Goal: Task Accomplishment & Management: Manage account settings

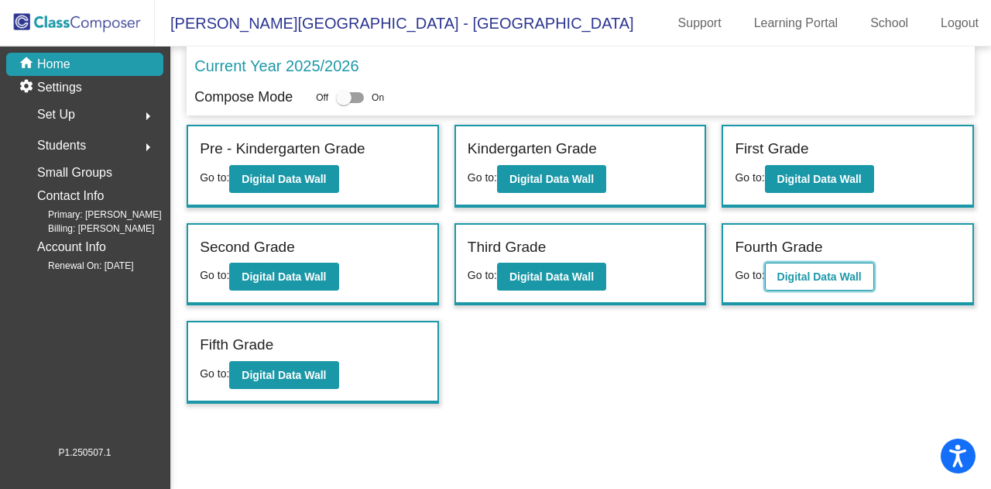
click at [814, 287] on button "Digital Data Wall" at bounding box center [819, 277] width 109 height 28
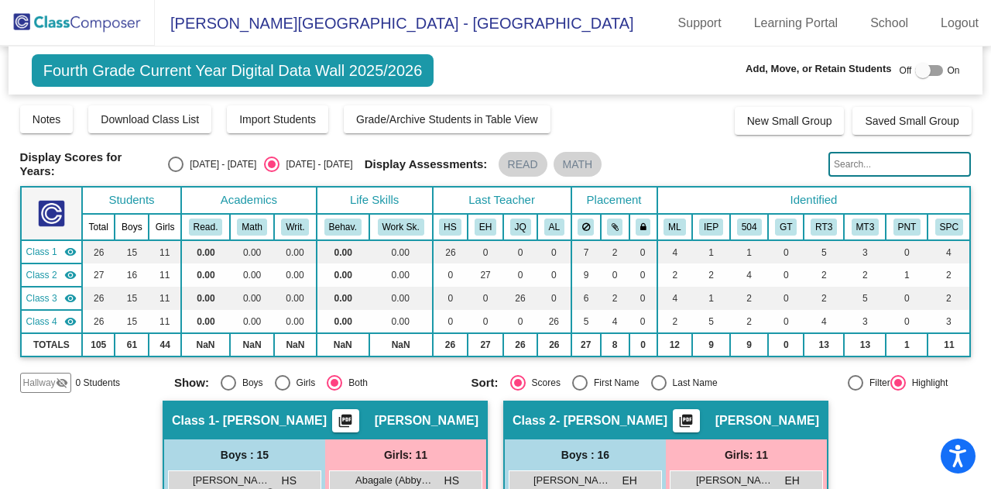
click at [847, 161] on input "text" at bounding box center [900, 164] width 143 height 25
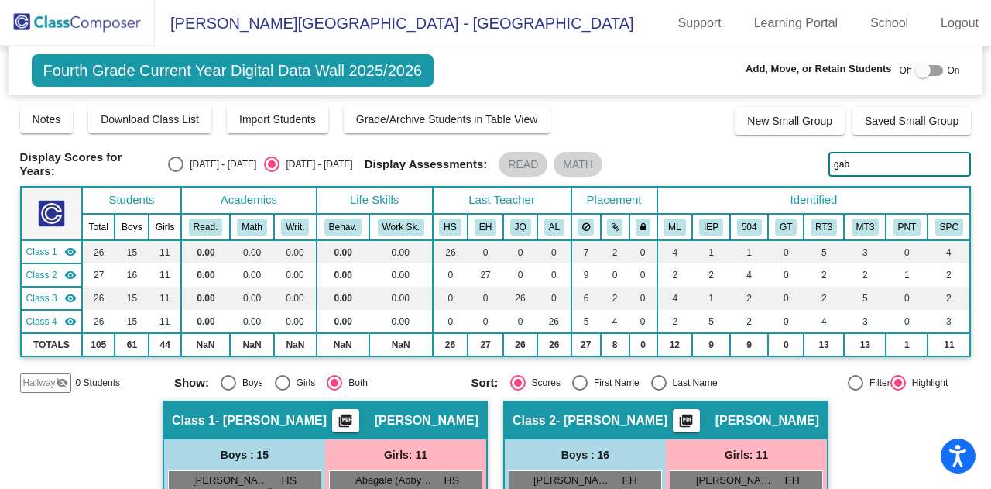
click at [852, 152] on input "gab" at bounding box center [900, 164] width 143 height 25
type input "[PERSON_NAME]"
click at [857, 164] on input "[PERSON_NAME]" at bounding box center [900, 164] width 143 height 25
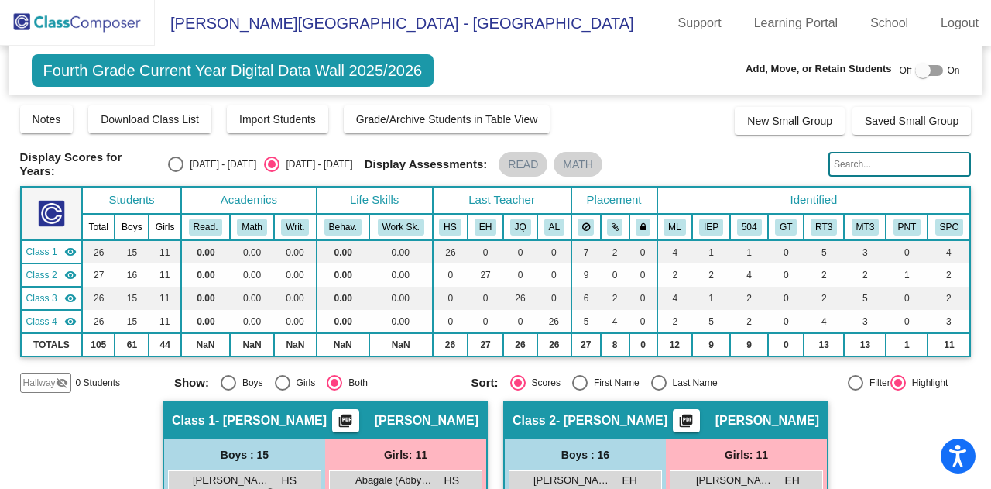
click at [868, 160] on input "text" at bounding box center [900, 164] width 143 height 25
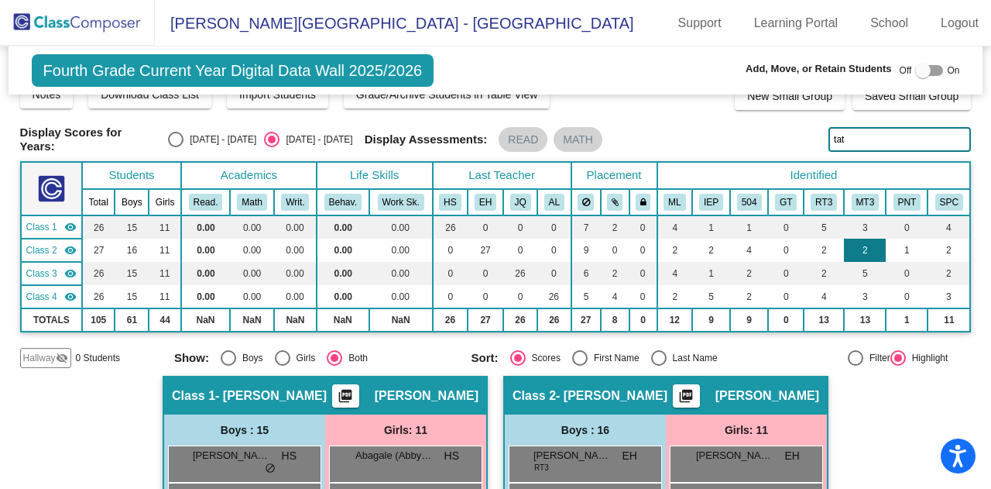
scroll to position [26, 0]
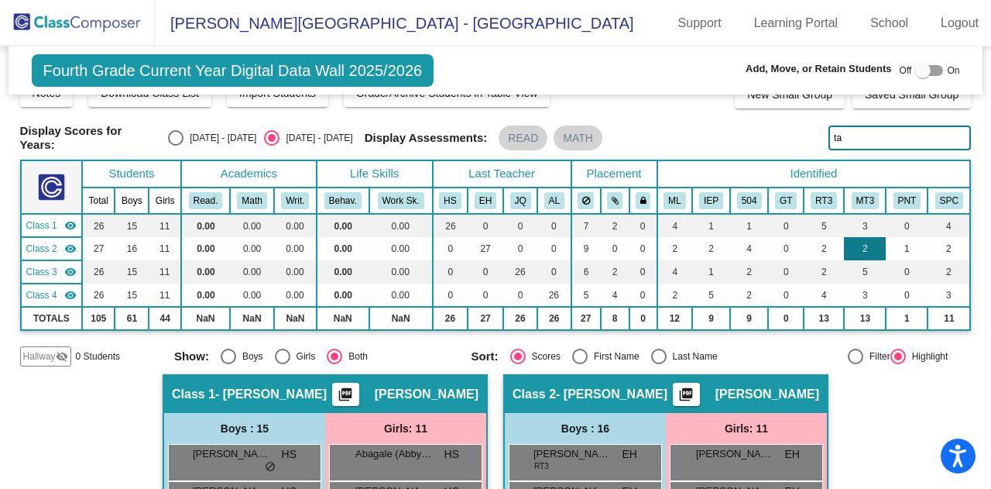
type input "t"
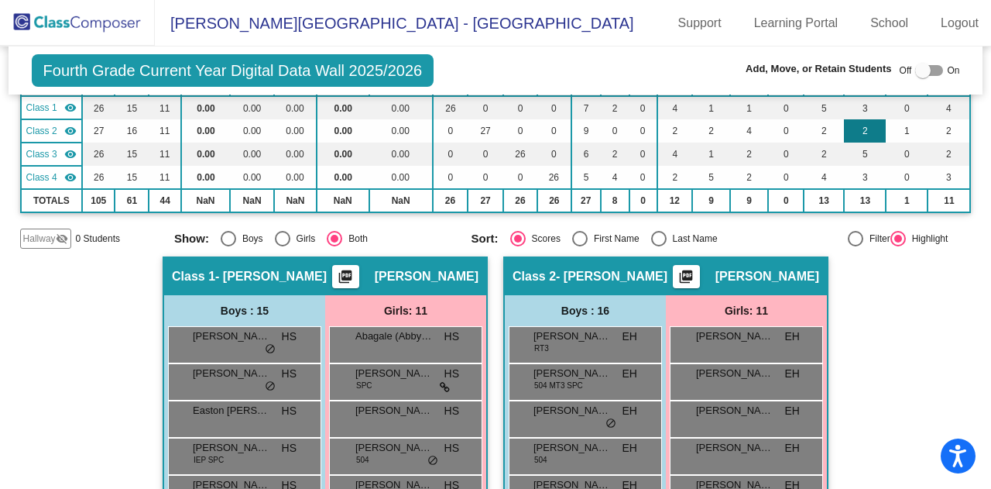
scroll to position [0, 0]
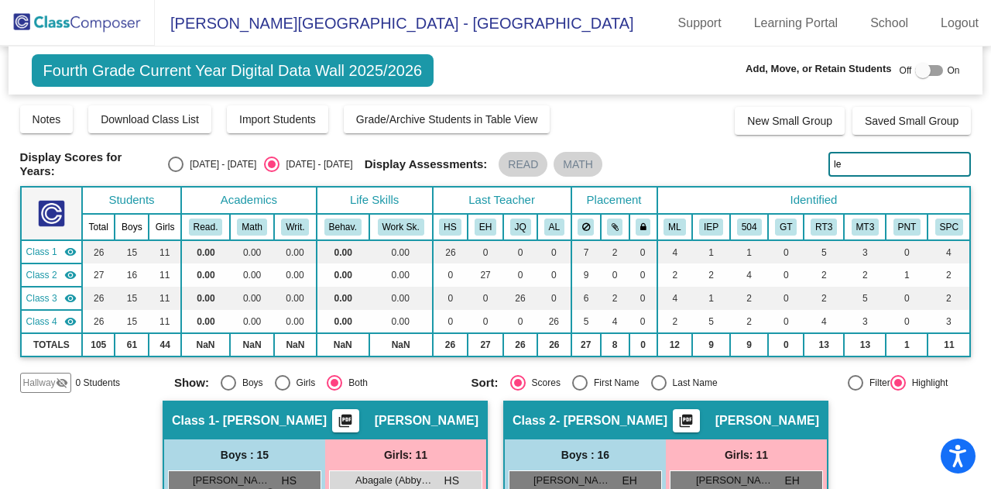
type input "l"
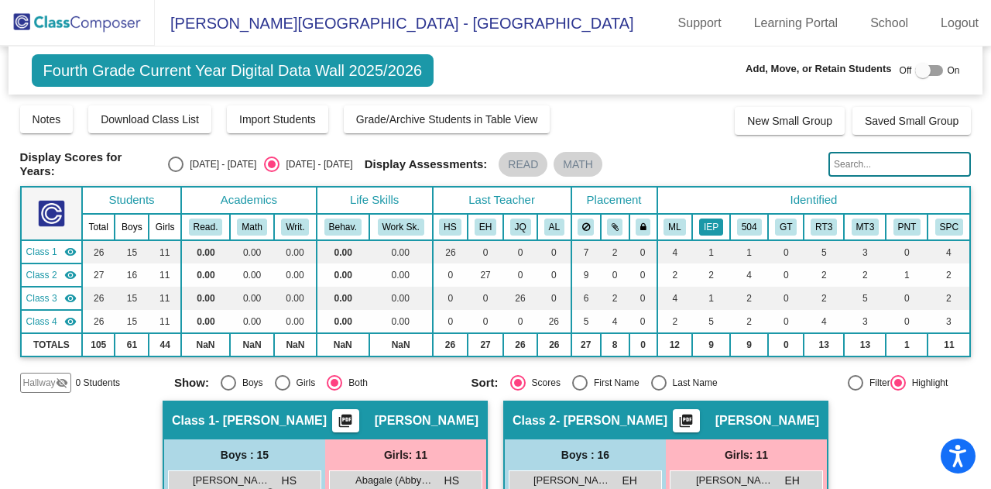
click at [706, 223] on button "IEP" at bounding box center [711, 226] width 24 height 17
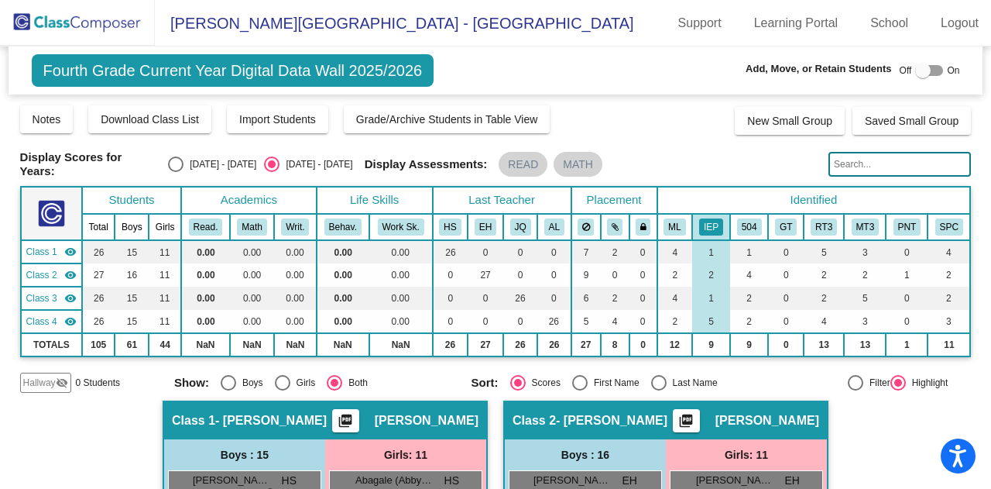
drag, startPoint x: 858, startPoint y: 163, endPoint x: 911, endPoint y: 174, distance: 53.9
click at [911, 174] on input "text" at bounding box center [900, 164] width 143 height 25
click at [899, 163] on input "text" at bounding box center [900, 164] width 143 height 25
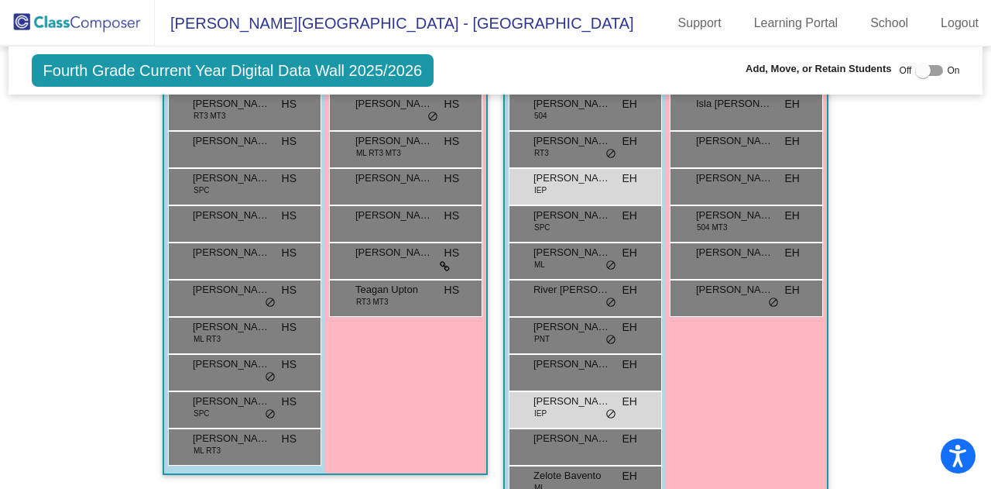
scroll to position [415, 0]
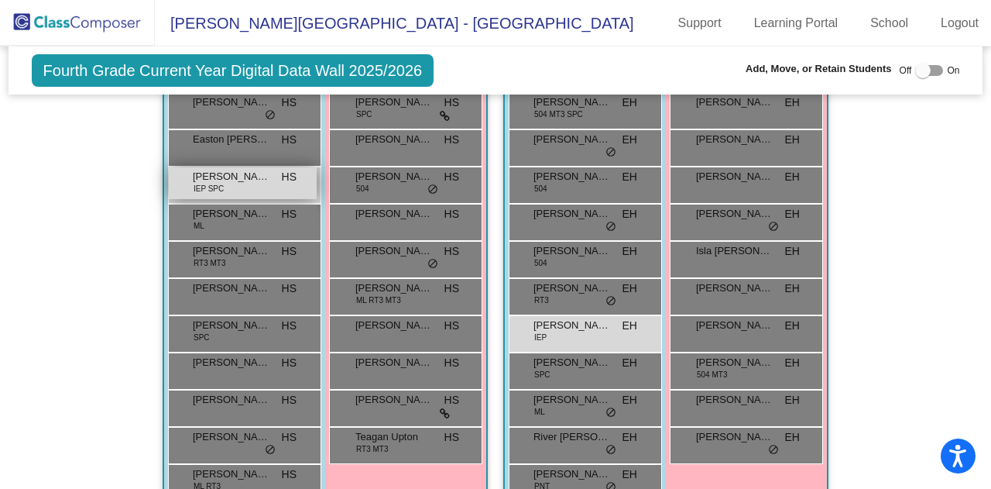
click at [272, 186] on div "[PERSON_NAME] IEP SPC HS lock do_not_disturb_alt" at bounding box center [243, 183] width 148 height 32
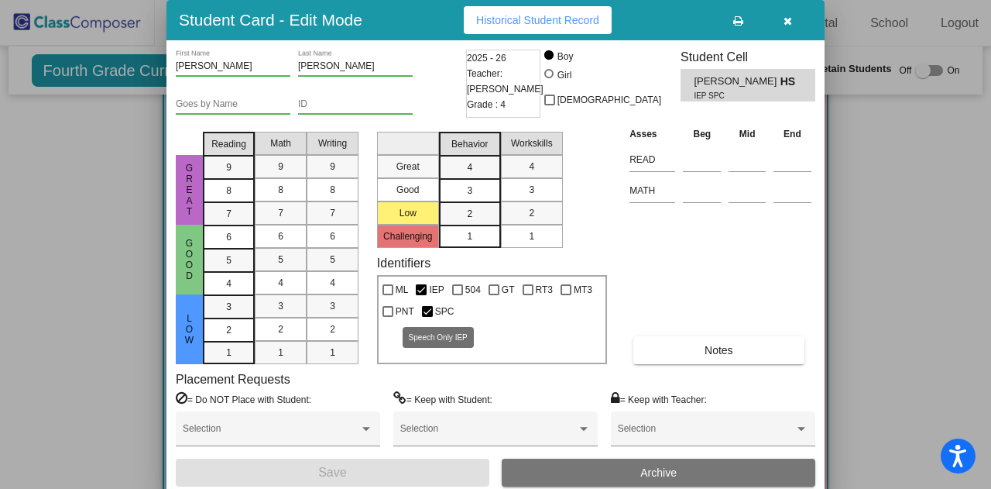
click at [429, 305] on label "SPC" at bounding box center [438, 311] width 33 height 19
click at [428, 317] on input "SPC" at bounding box center [427, 317] width 1 height 1
checkbox input "false"
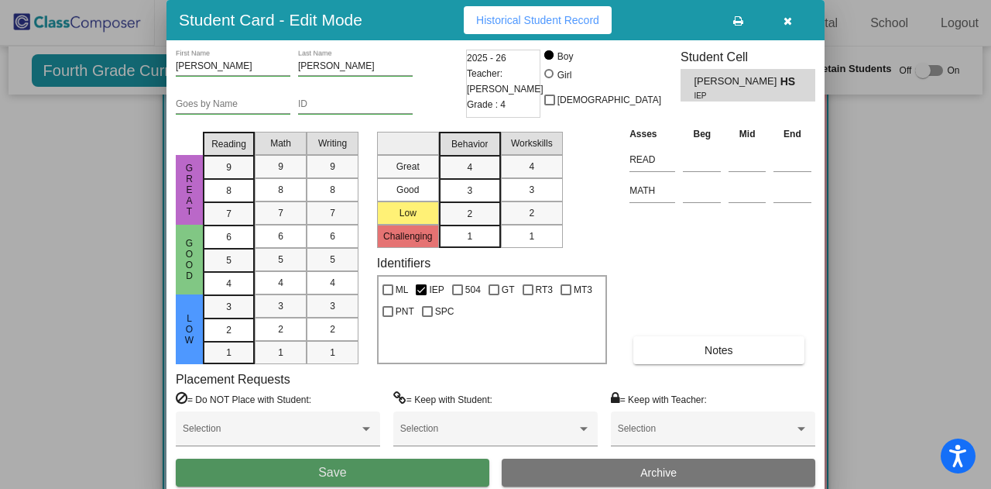
click at [402, 481] on button "Save" at bounding box center [333, 473] width 314 height 28
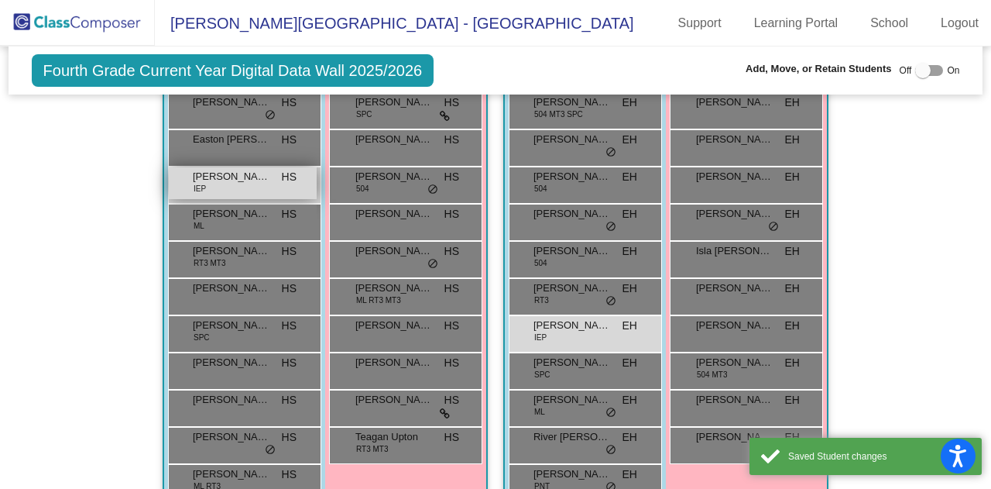
click at [221, 177] on span "[PERSON_NAME]" at bounding box center [231, 176] width 77 height 15
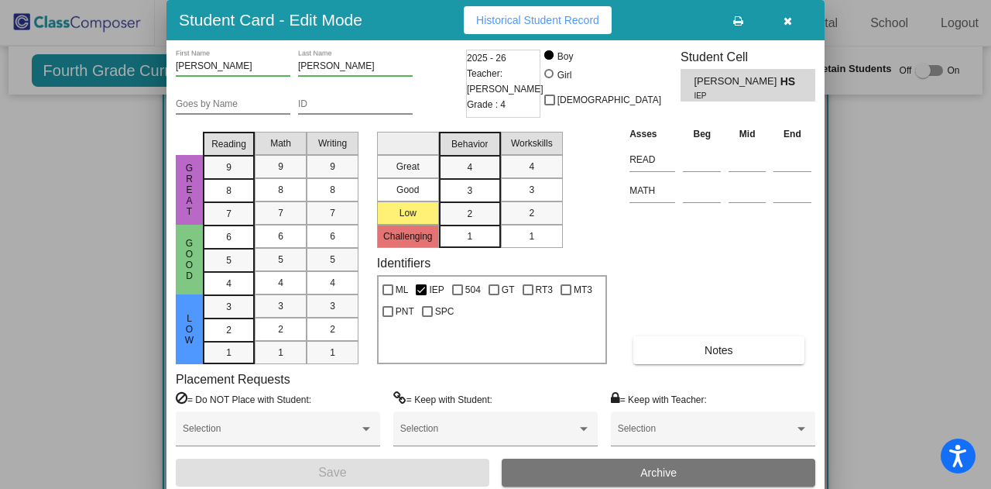
click at [796, 22] on button "button" at bounding box center [788, 20] width 50 height 28
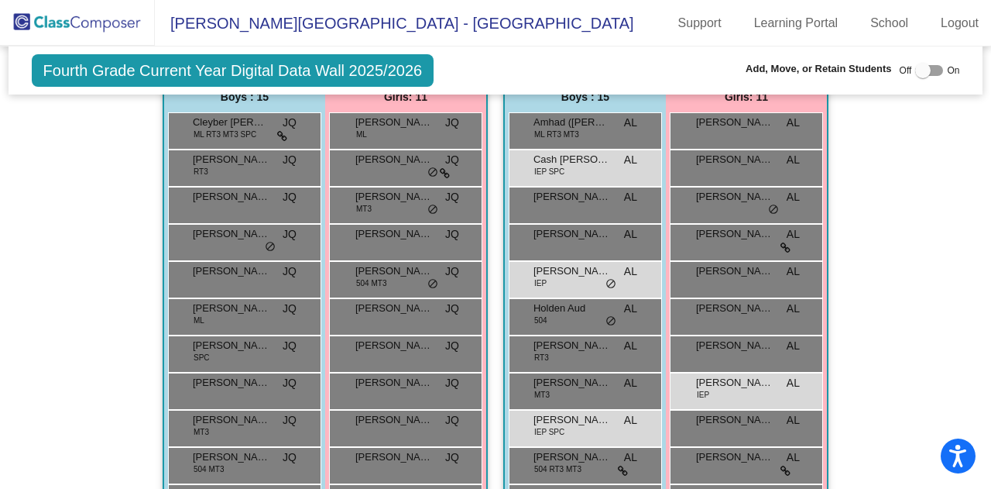
scroll to position [1047, 0]
click at [621, 170] on div "Cash [PERSON_NAME] IEP SPC AL lock do_not_disturb_alt" at bounding box center [584, 166] width 148 height 32
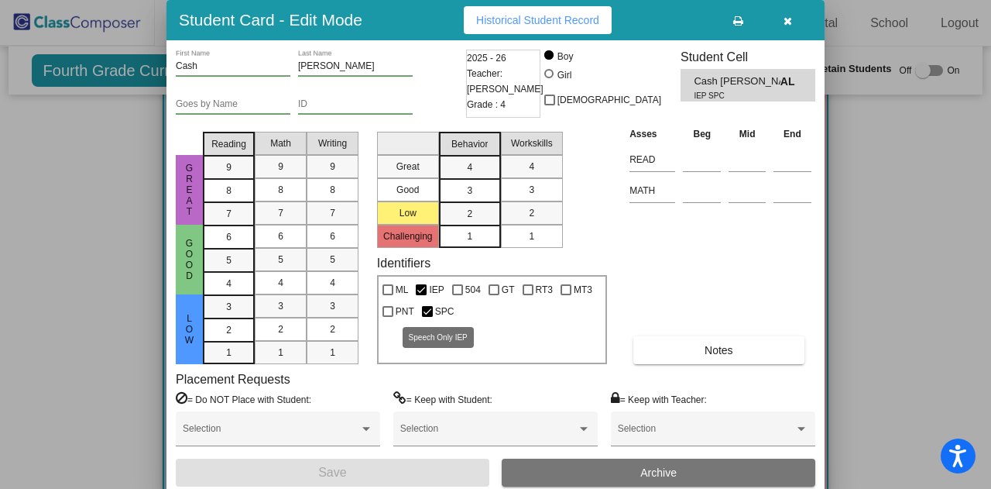
click at [429, 316] on div at bounding box center [427, 311] width 11 height 11
click at [428, 317] on input "SPC" at bounding box center [427, 317] width 1 height 1
checkbox input "false"
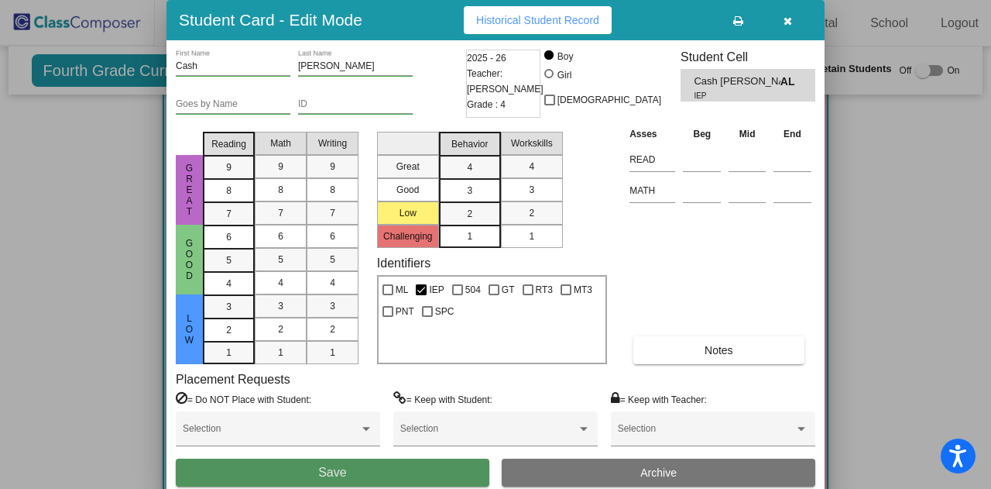
click at [404, 467] on button "Save" at bounding box center [333, 473] width 314 height 28
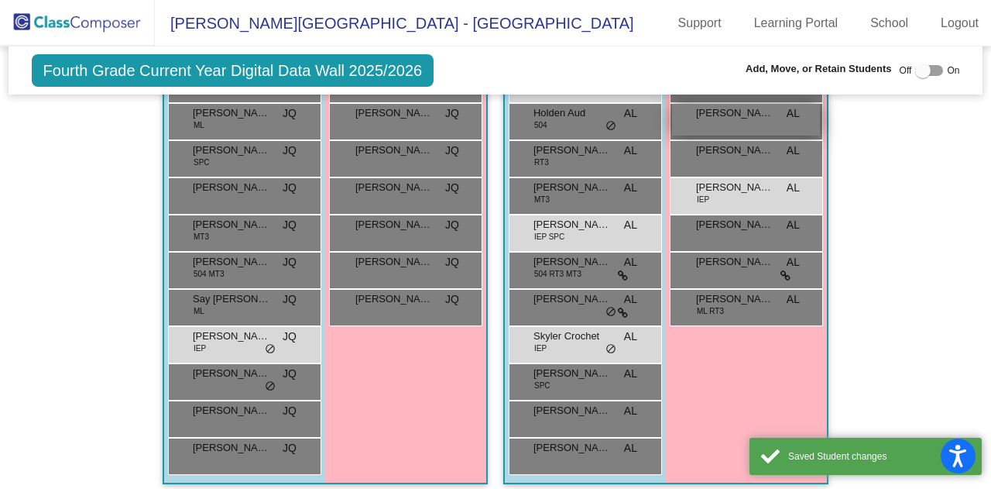
scroll to position [1244, 0]
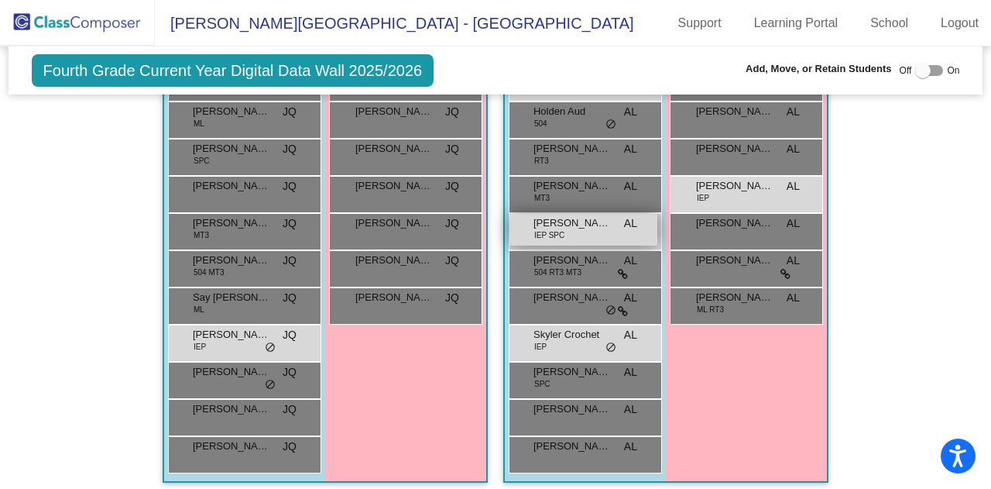
click at [588, 227] on div "[PERSON_NAME] IEP SPC AL lock do_not_disturb_alt" at bounding box center [584, 230] width 148 height 32
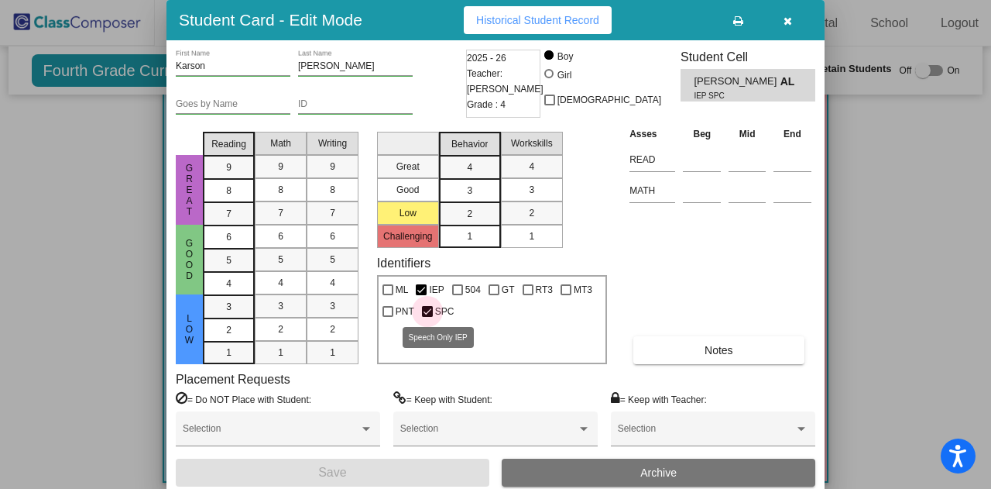
click at [431, 309] on div at bounding box center [427, 311] width 11 height 11
click at [428, 317] on input "SPC" at bounding box center [427, 317] width 1 height 1
checkbox input "false"
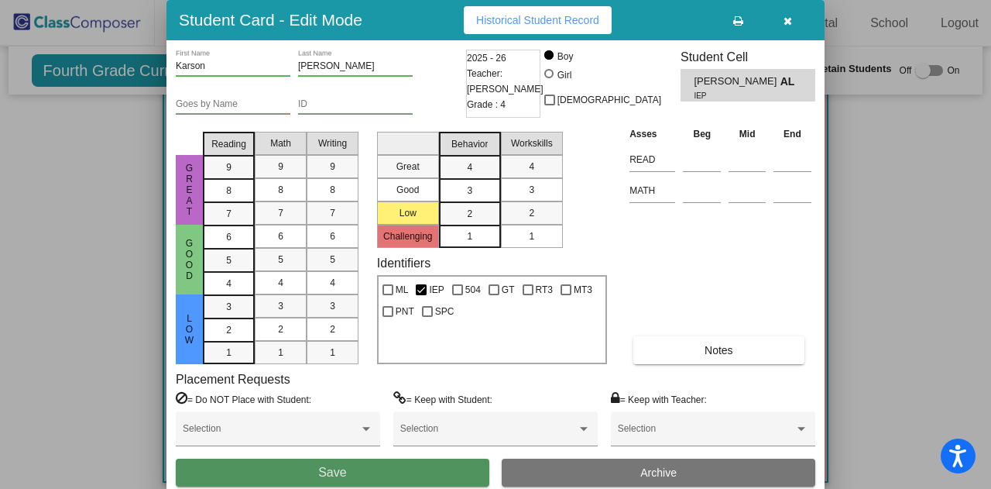
click at [403, 466] on button "Save" at bounding box center [333, 473] width 314 height 28
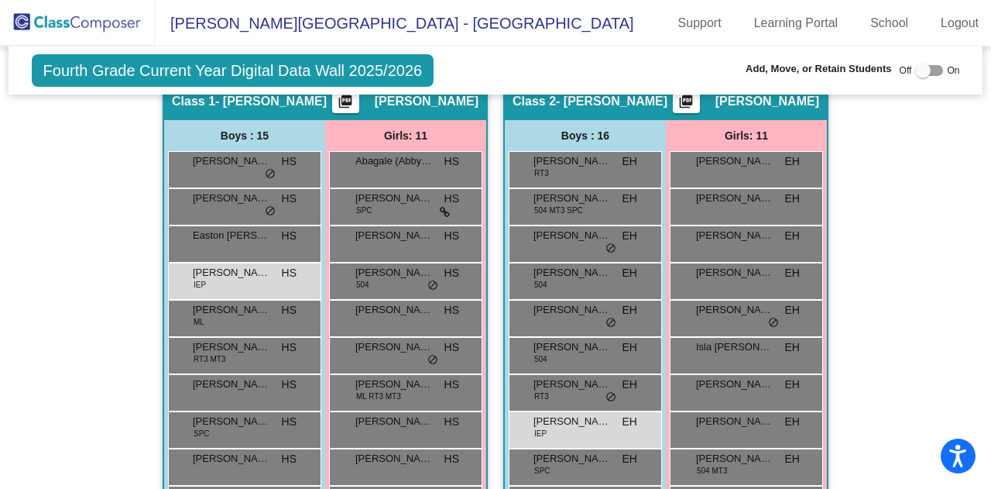
scroll to position [322, 0]
